Goal: Task Accomplishment & Management: Manage account settings

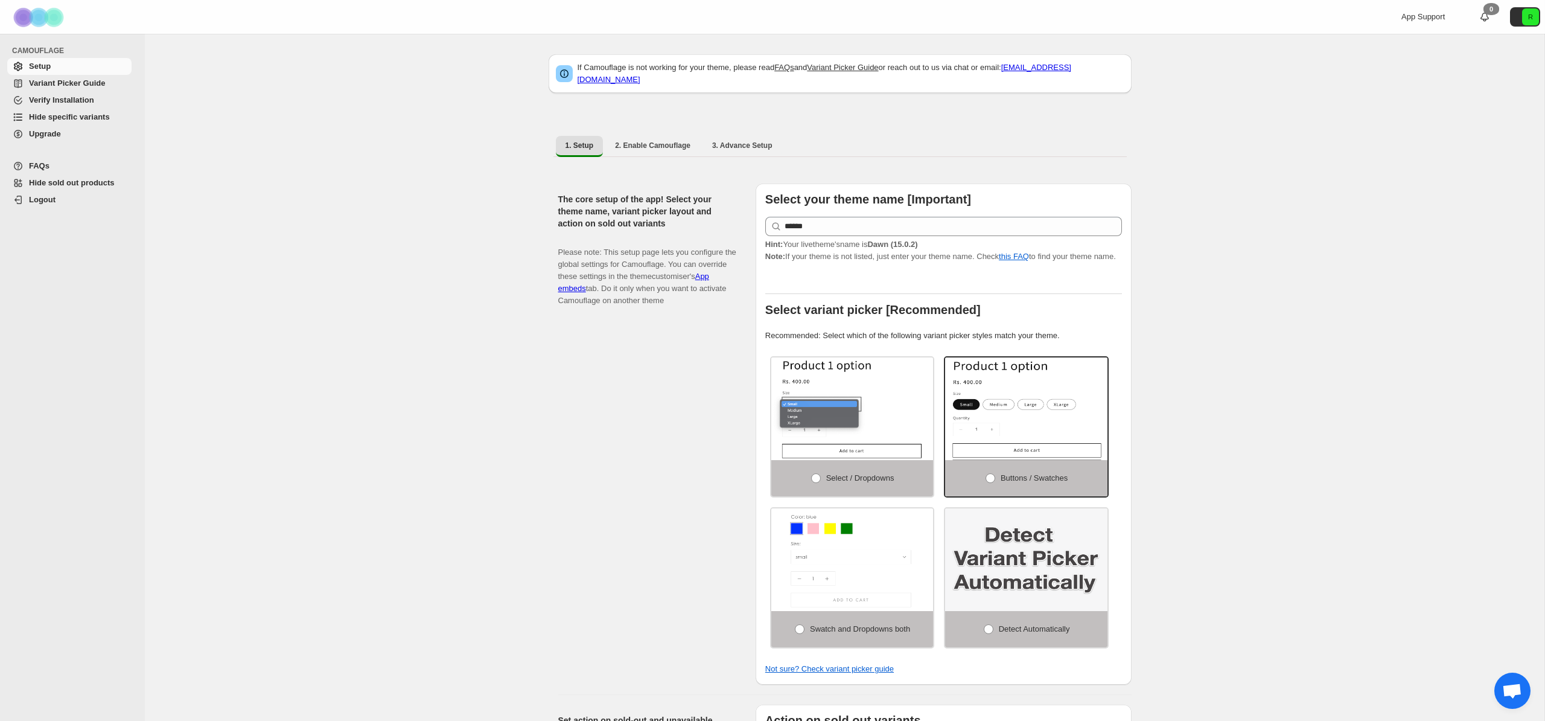
click at [53, 113] on span "Hide specific variants" at bounding box center [69, 116] width 81 height 9
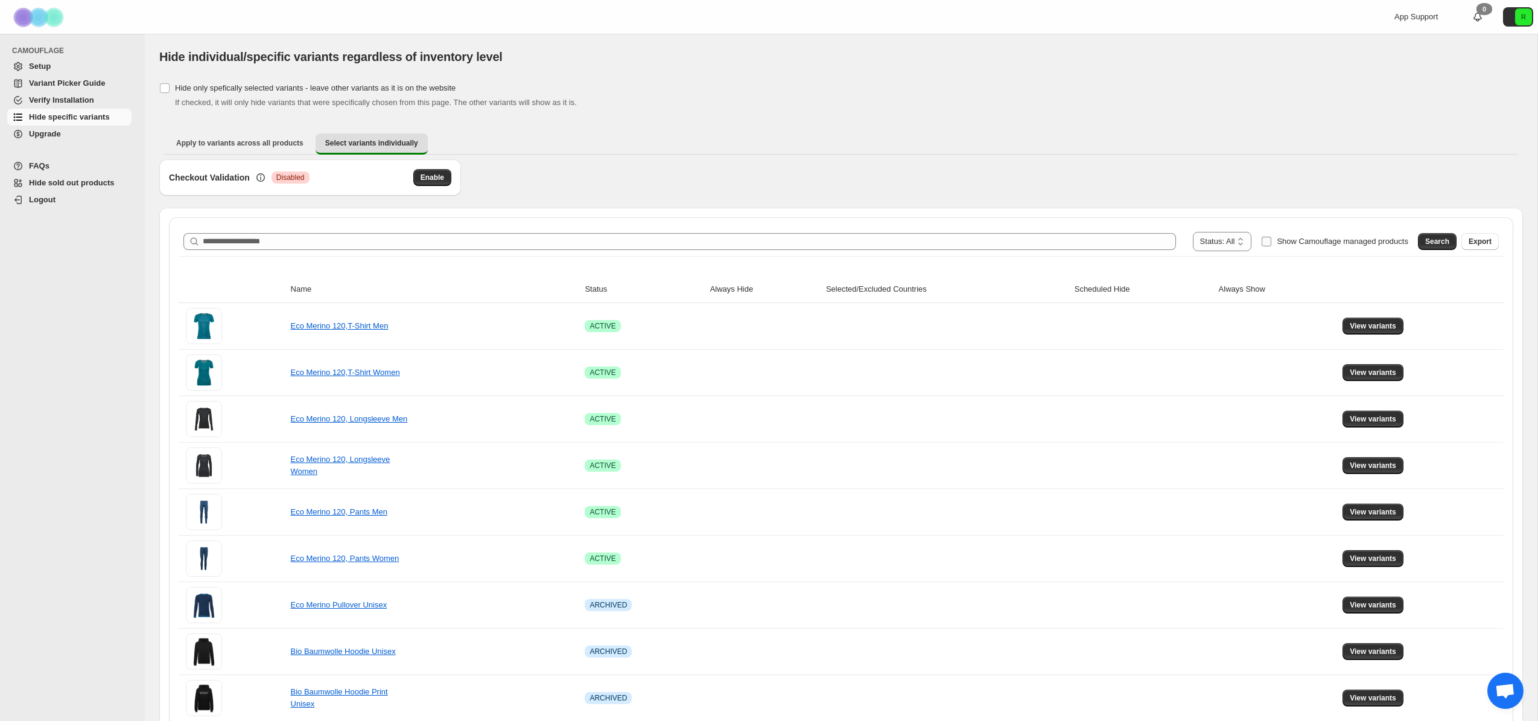
click at [1329, 246] on span "Show Camouflage managed products" at bounding box center [1343, 241] width 132 height 9
click at [1445, 241] on span "Search" at bounding box center [1438, 242] width 24 height 10
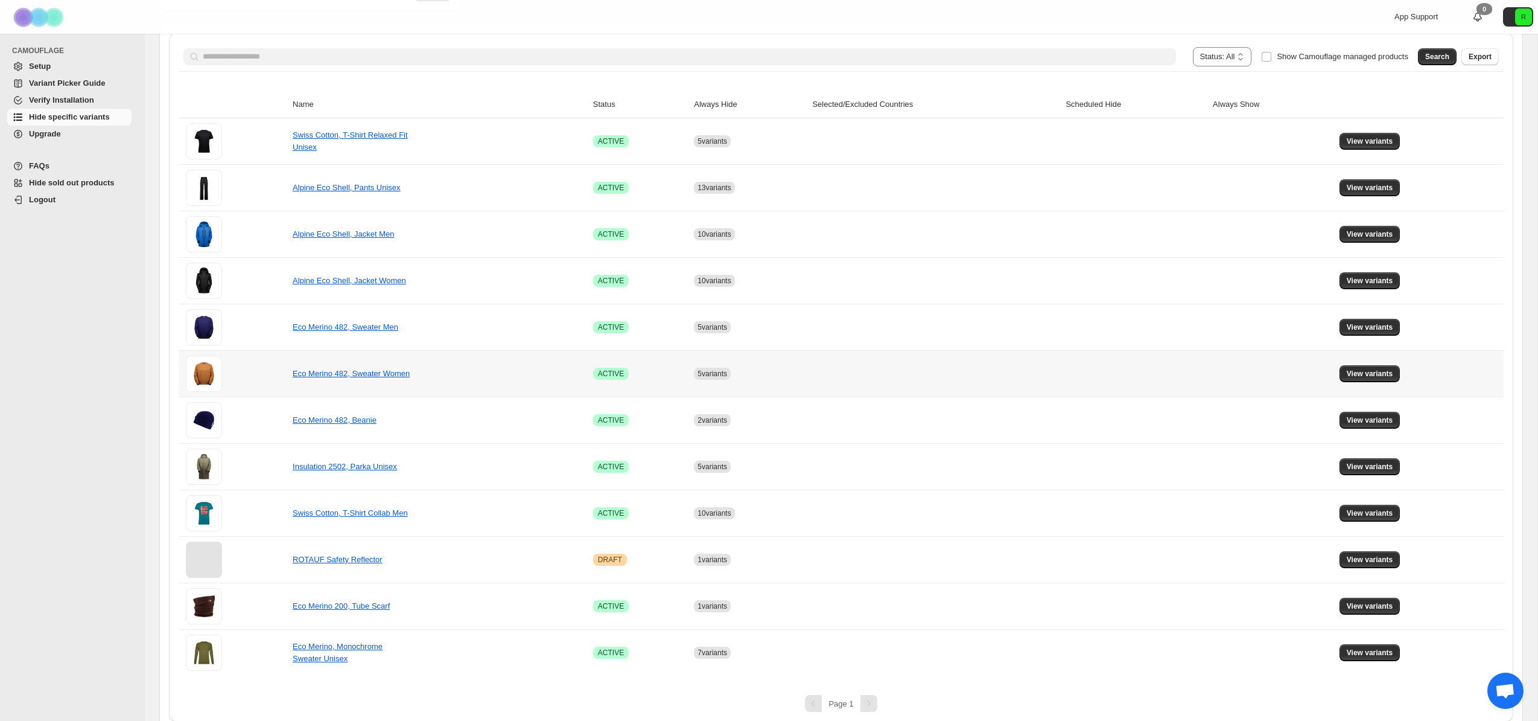
scroll to position [195, 0]
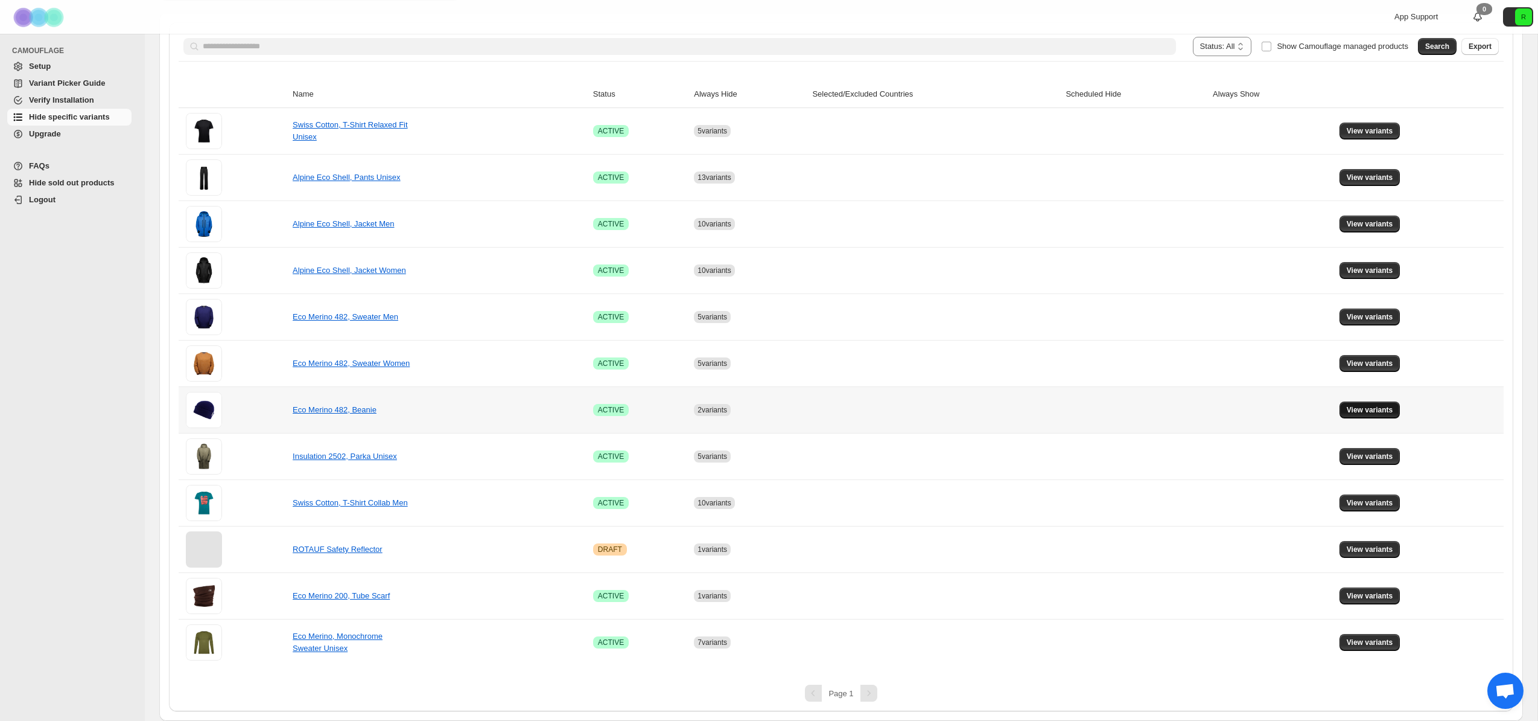
click at [1345, 411] on button "View variants" at bounding box center [1370, 409] width 61 height 17
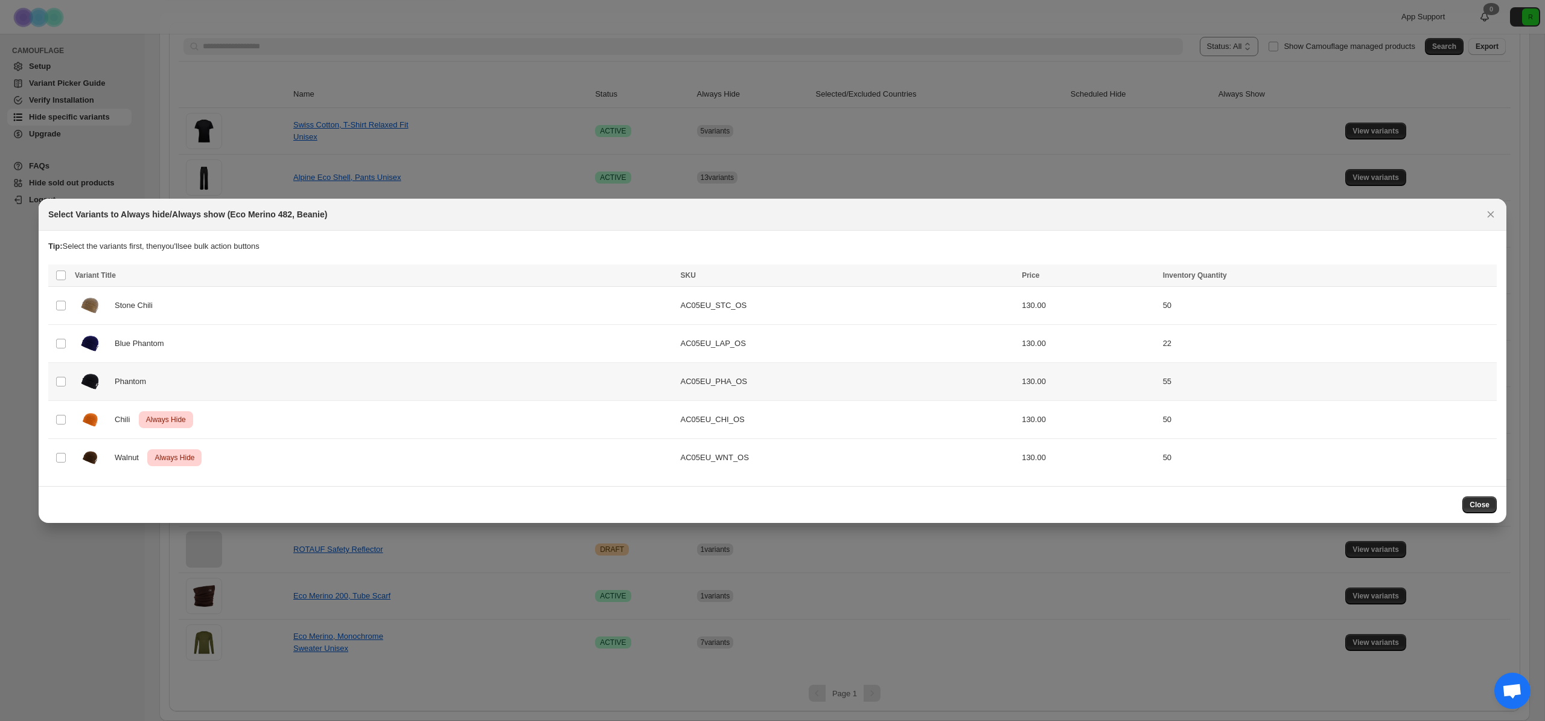
click at [280, 413] on div "Chili Critical Always Hide" at bounding box center [374, 419] width 598 height 30
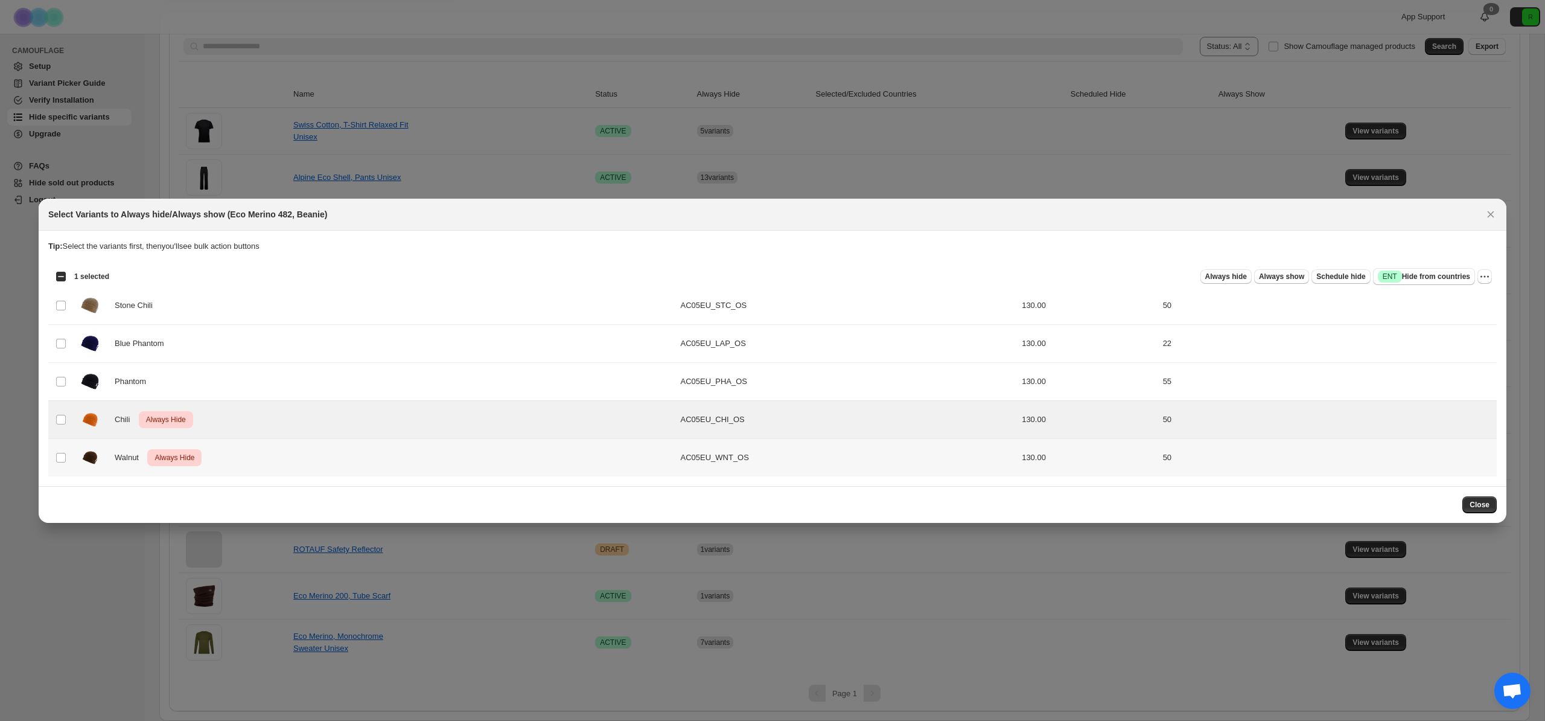
click at [278, 445] on div "Walnut Critical Always Hide" at bounding box center [374, 457] width 598 height 30
click at [1483, 282] on icon "More actions" at bounding box center [1485, 276] width 12 height 12
click at [1448, 302] on span "Undo always hide" at bounding box center [1428, 299] width 62 height 9
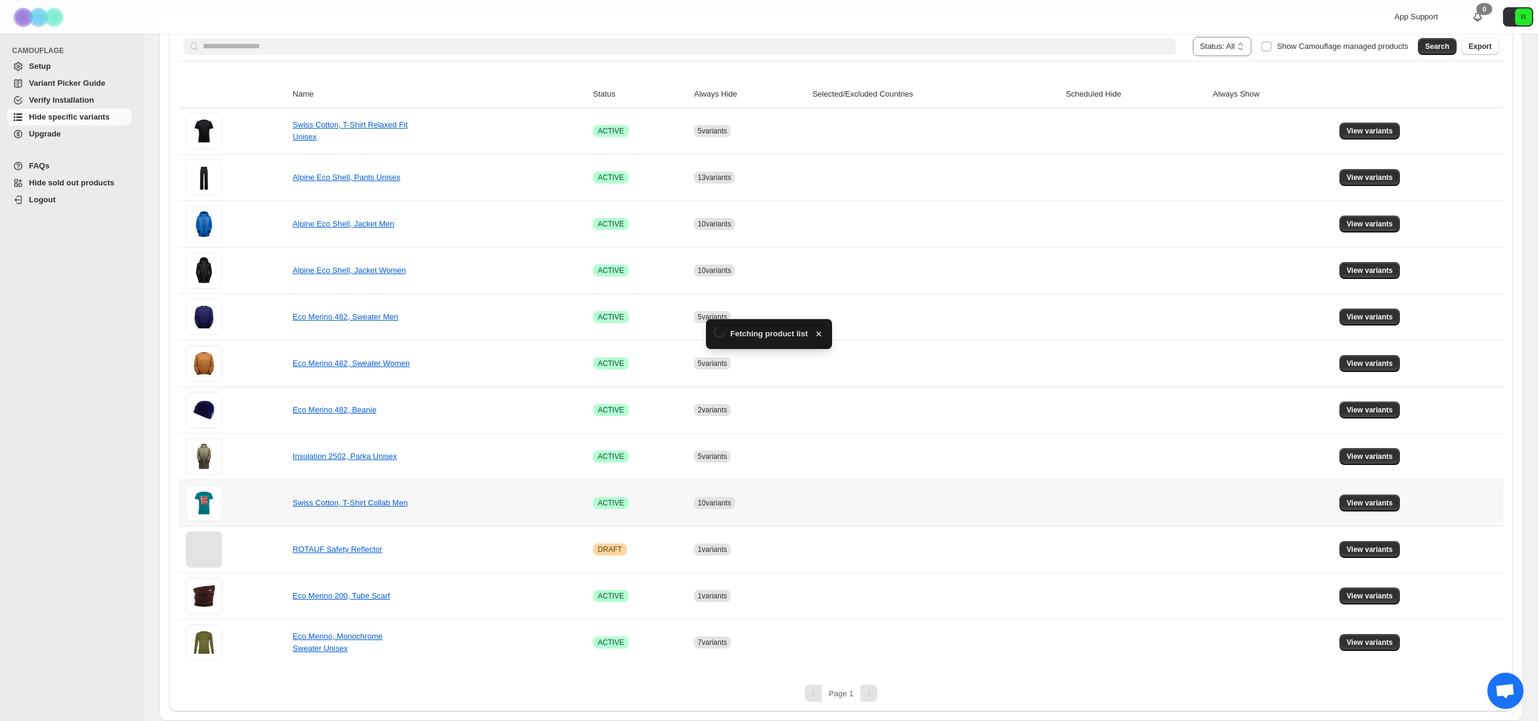
scroll to position [148, 0]
